Goal: Task Accomplishment & Management: Manage account settings

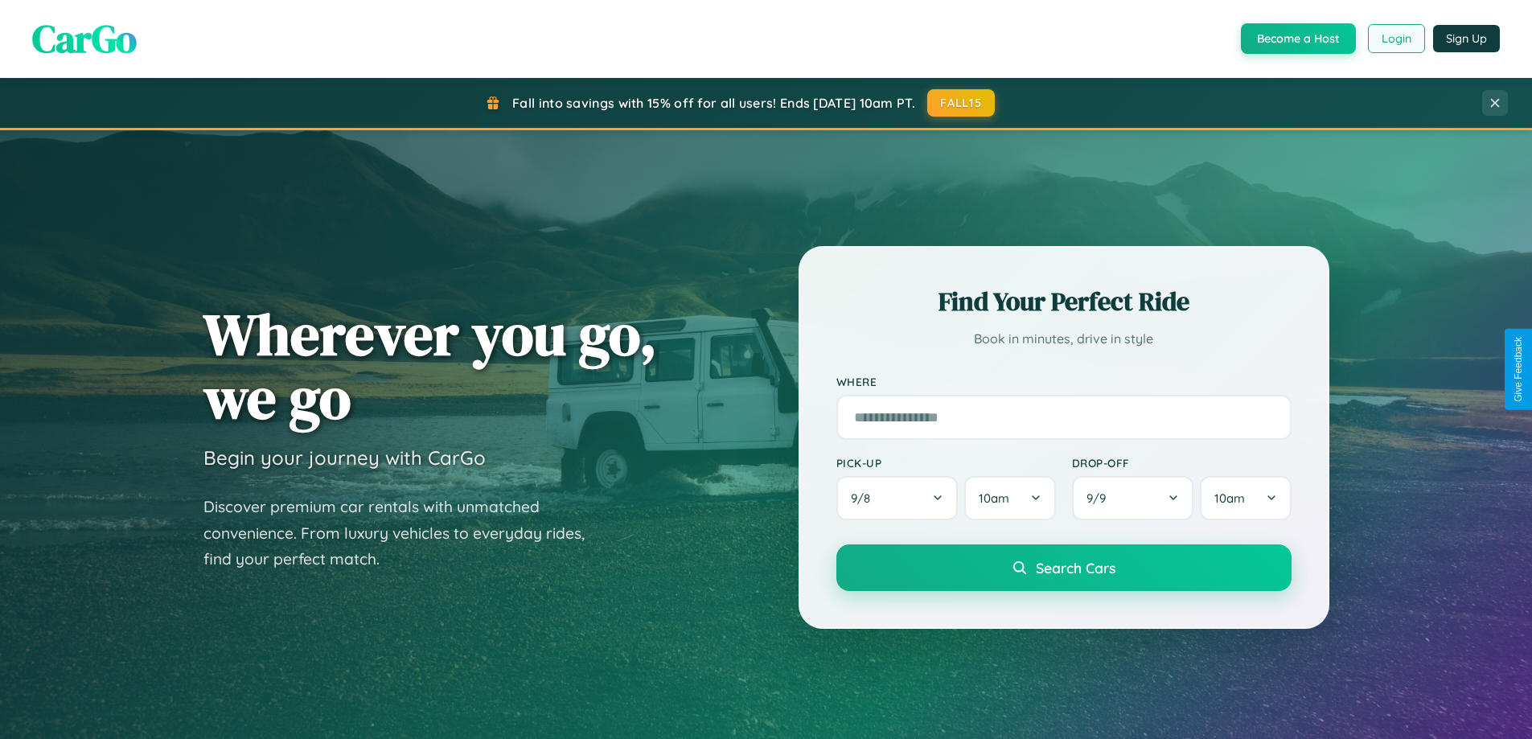
click at [1395, 39] on button "Login" at bounding box center [1396, 38] width 57 height 29
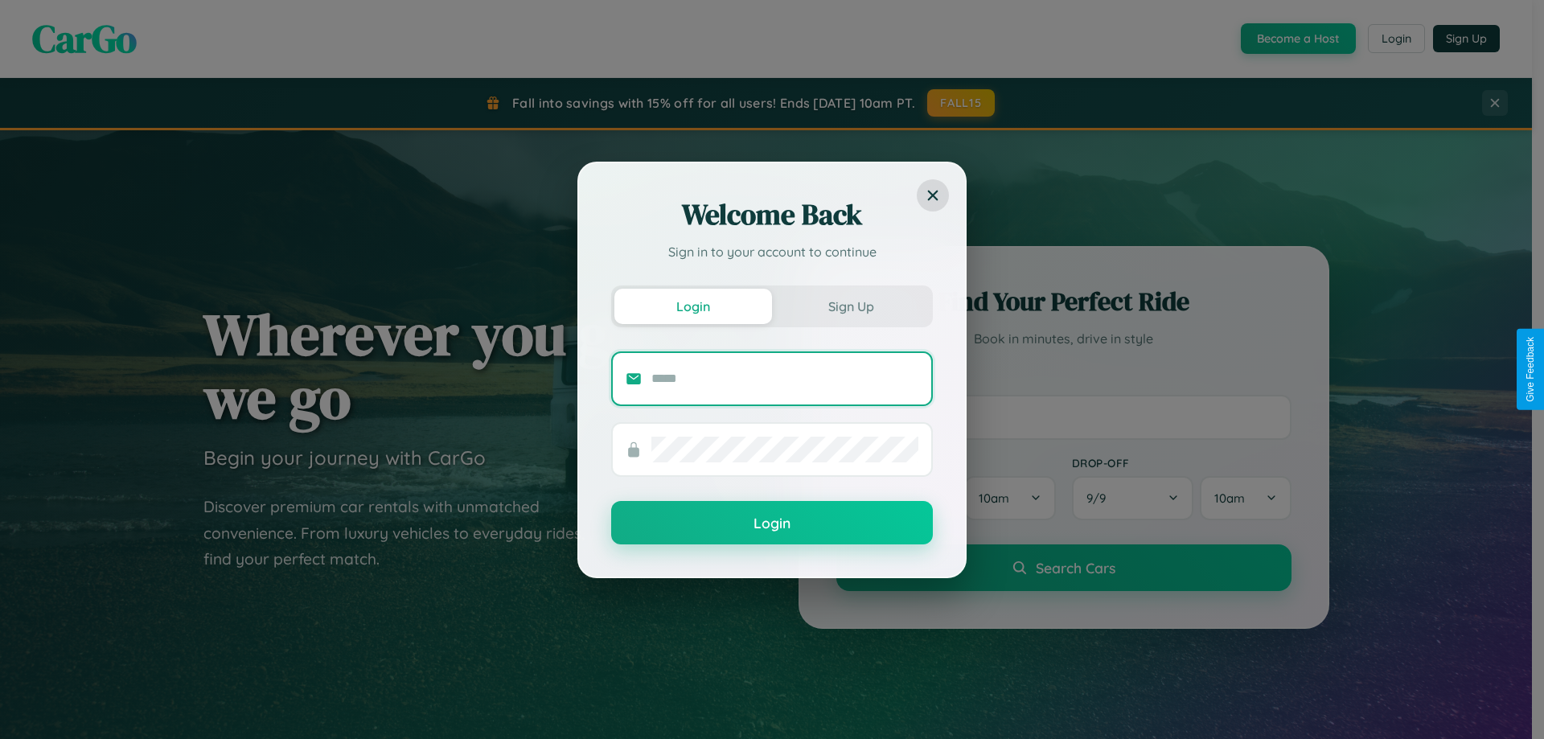
click at [785, 378] on input "text" at bounding box center [784, 379] width 267 height 26
type input "**********"
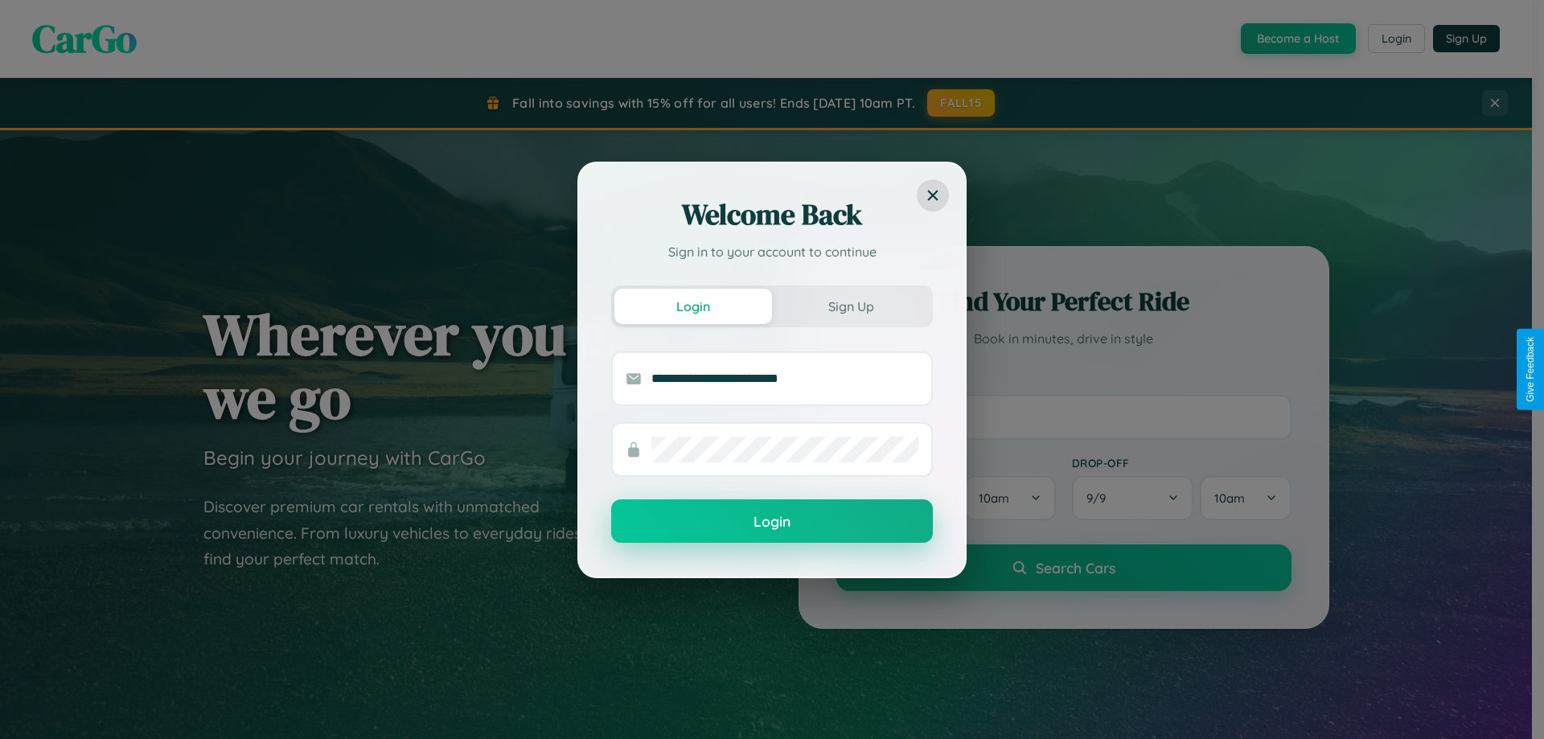
click at [772, 521] on button "Login" at bounding box center [772, 520] width 322 height 43
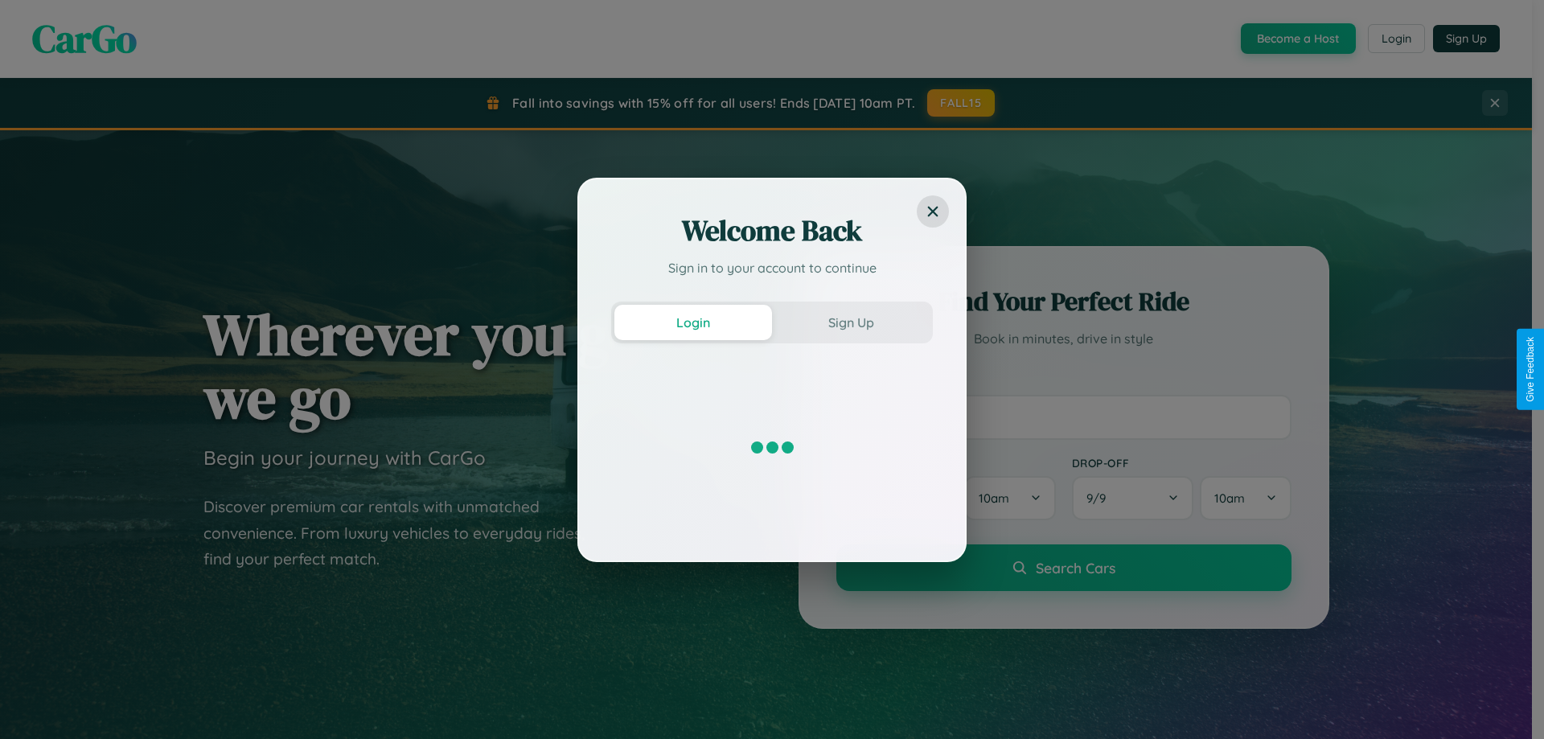
click at [1395, 39] on div "Welcome Back Sign in to your account to continue Login Sign Up" at bounding box center [772, 369] width 1544 height 739
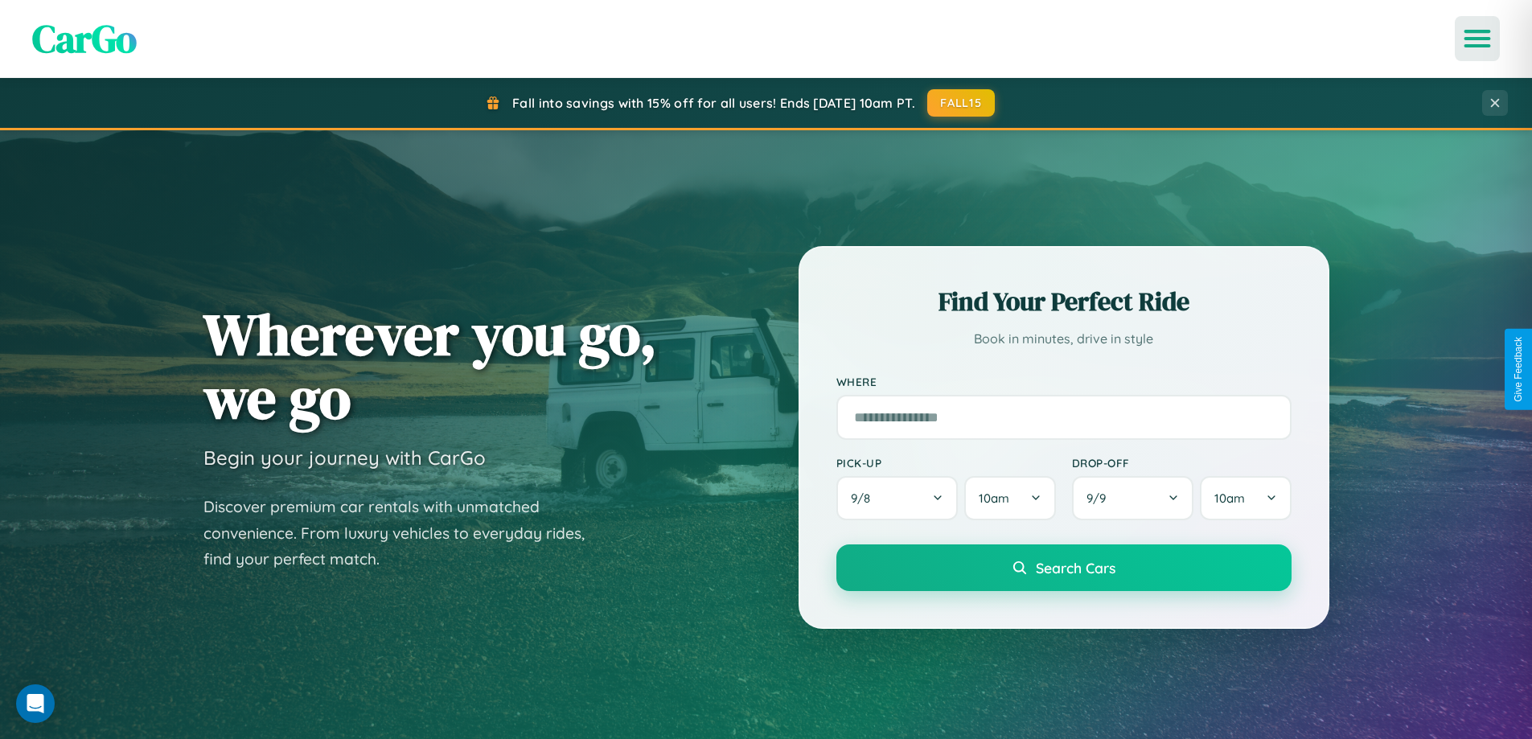
click at [1477, 39] on icon "Open menu" at bounding box center [1477, 38] width 23 height 14
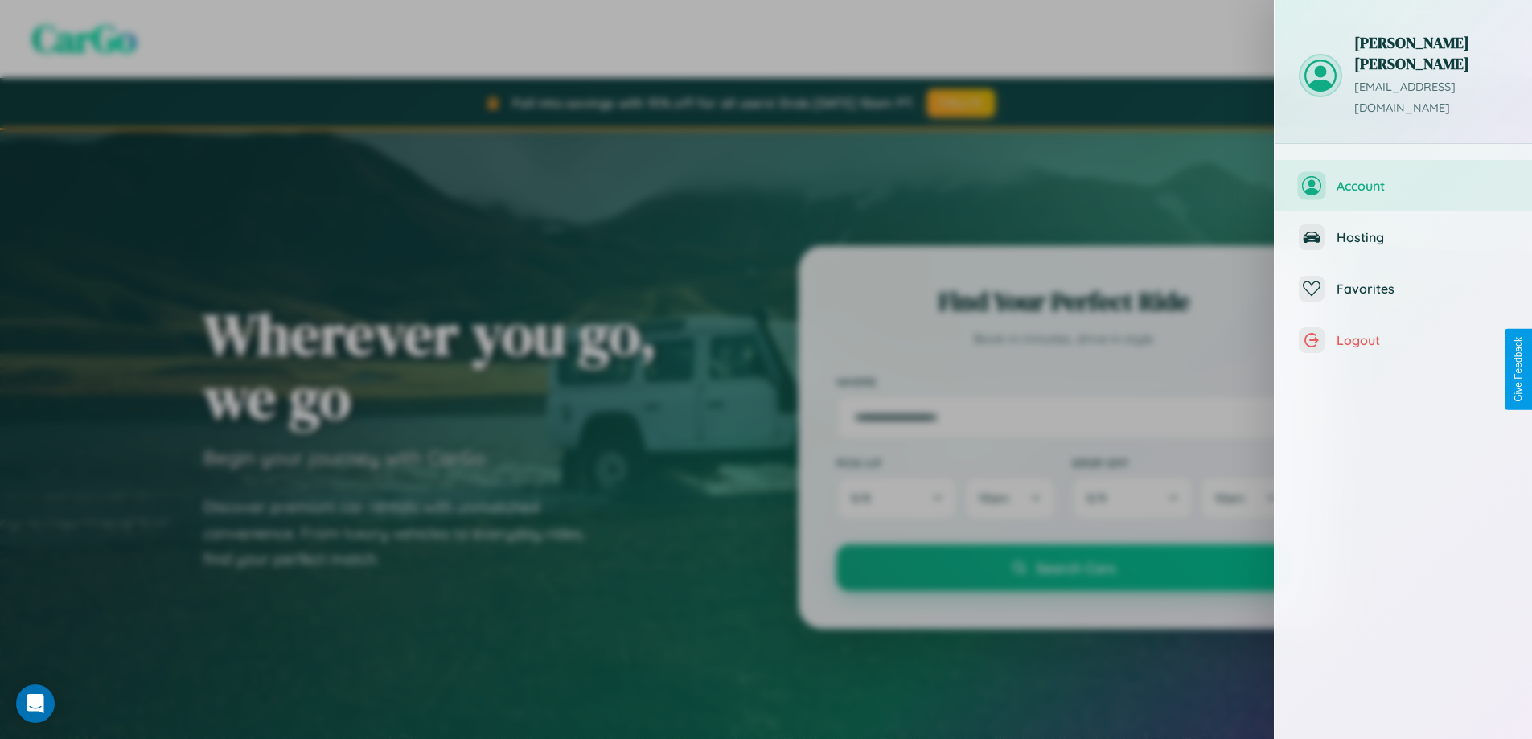
click at [1403, 178] on span "Account" at bounding box center [1421, 186] width 171 height 16
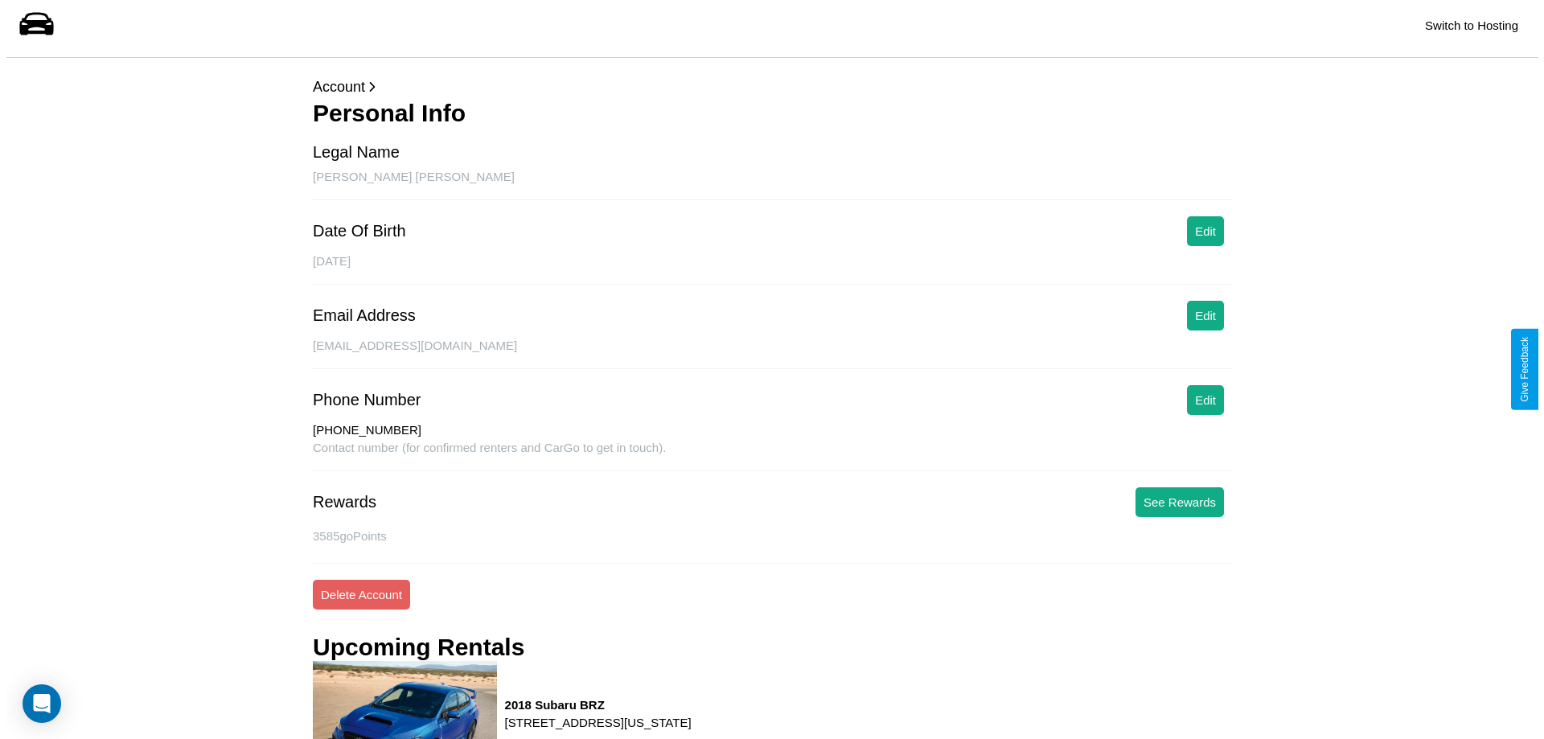
scroll to position [232, 0]
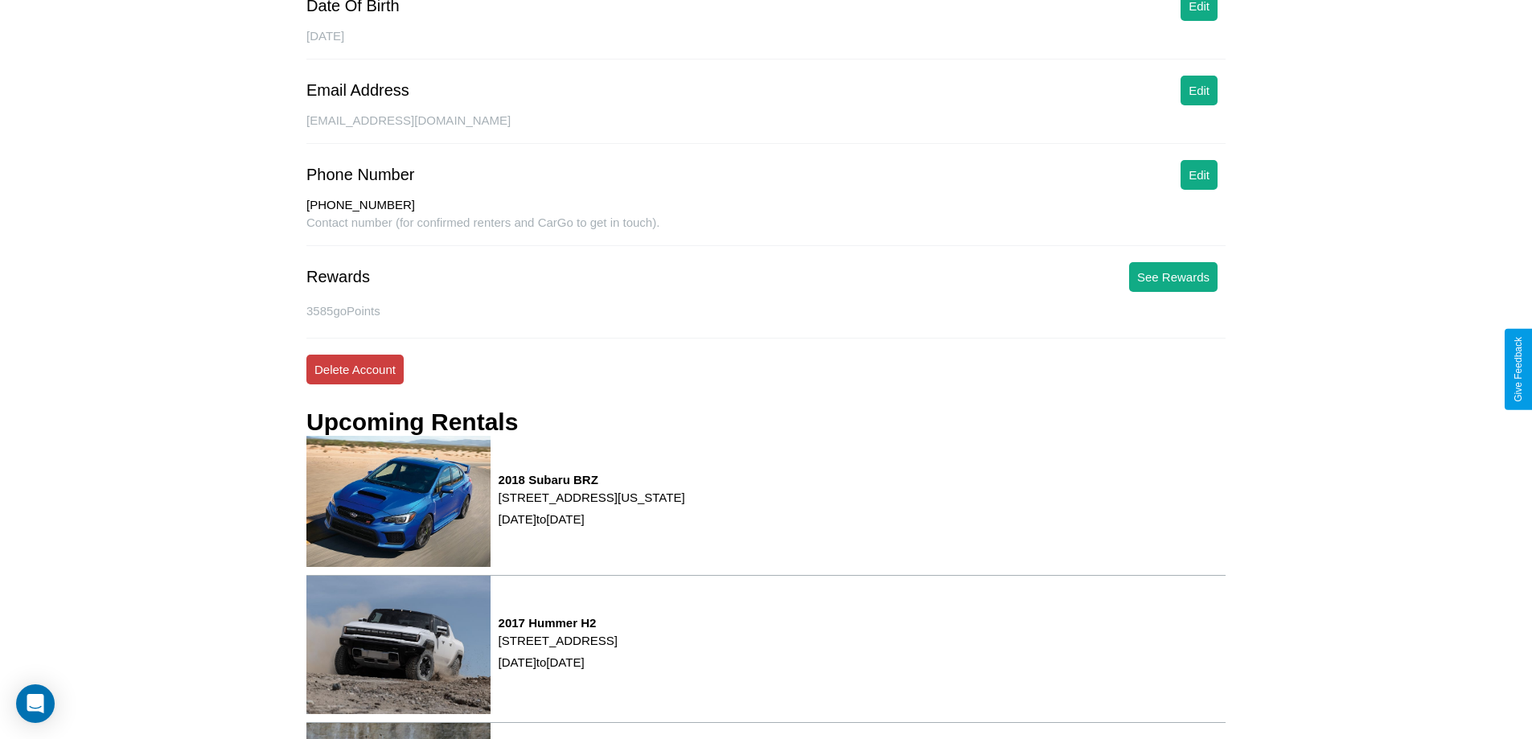
click at [355, 369] on button "Delete Account" at bounding box center [354, 370] width 97 height 30
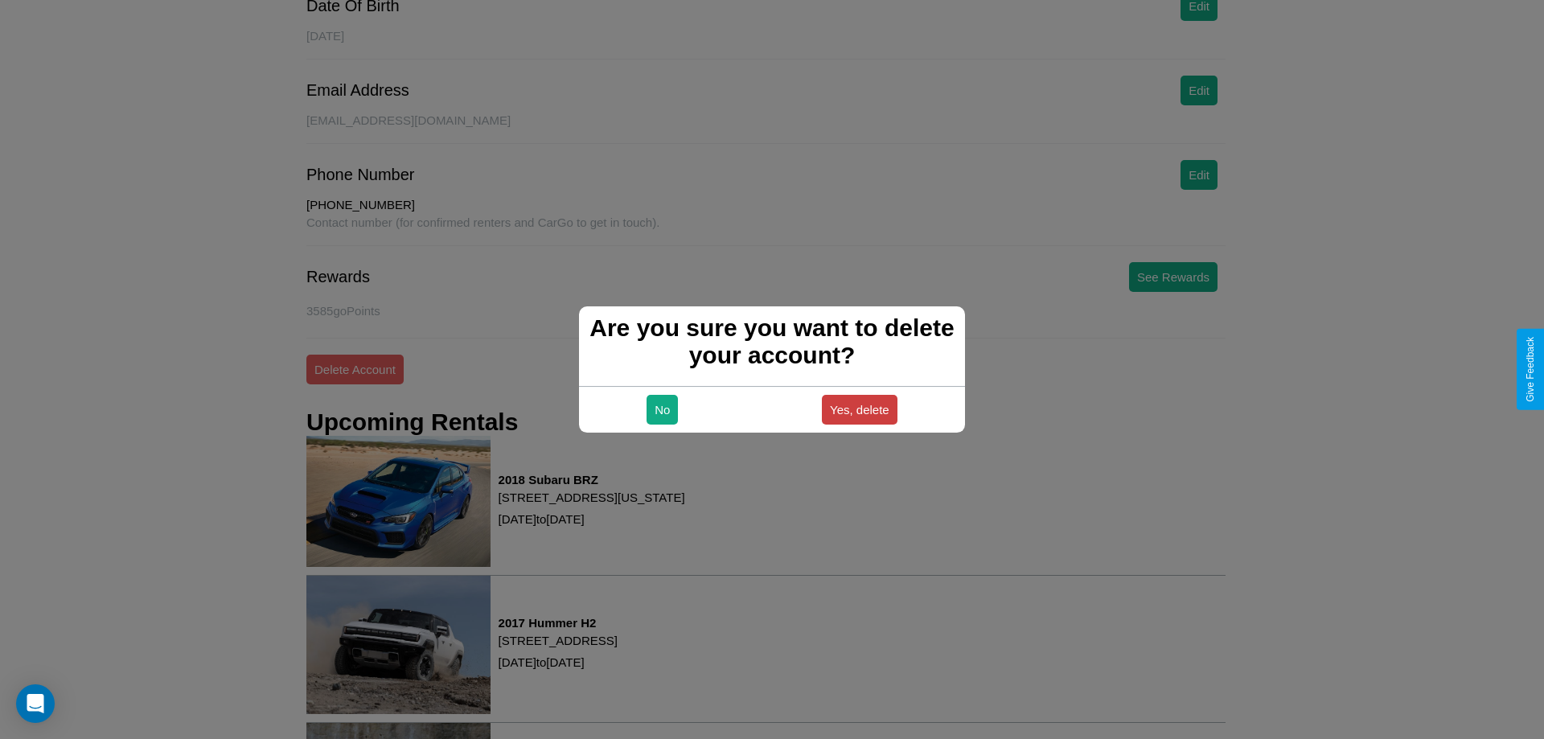
click at [859, 409] on button "Yes, delete" at bounding box center [860, 410] width 76 height 30
